Goal: Information Seeking & Learning: Learn about a topic

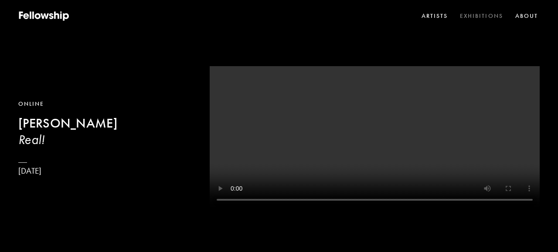
click at [480, 17] on link "Exhibitions" at bounding box center [481, 16] width 47 height 13
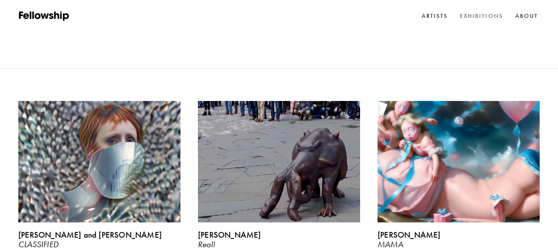
scroll to position [106, 0]
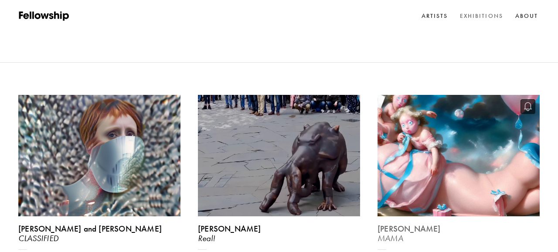
click at [423, 101] on img at bounding box center [458, 155] width 167 height 125
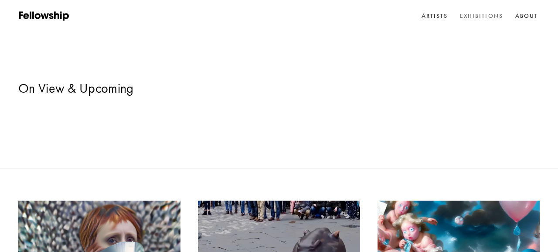
scroll to position [106, 0]
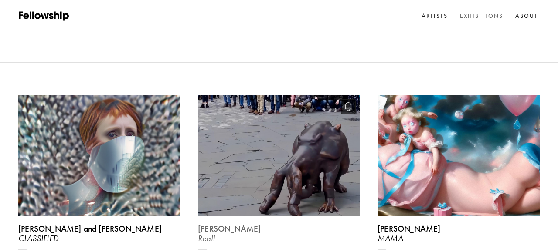
click at [231, 100] on img at bounding box center [278, 155] width 167 height 125
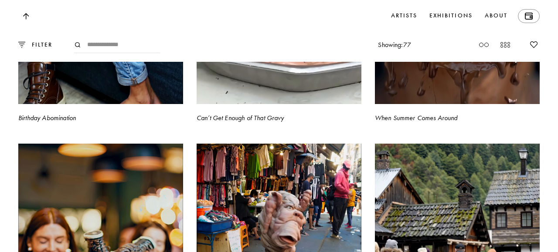
scroll to position [2322, 0]
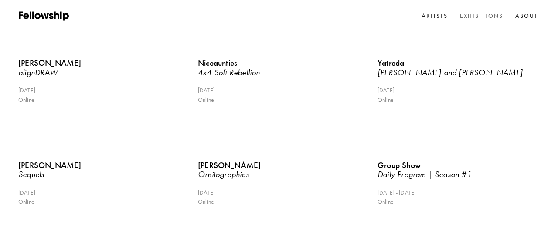
scroll to position [106, 0]
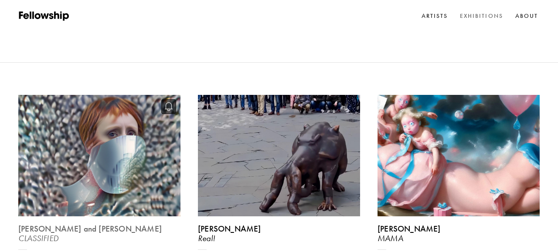
click at [125, 93] on img at bounding box center [99, 155] width 167 height 125
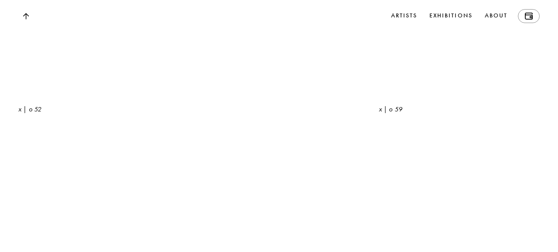
scroll to position [1013, 0]
